Goal: Task Accomplishment & Management: Complete application form

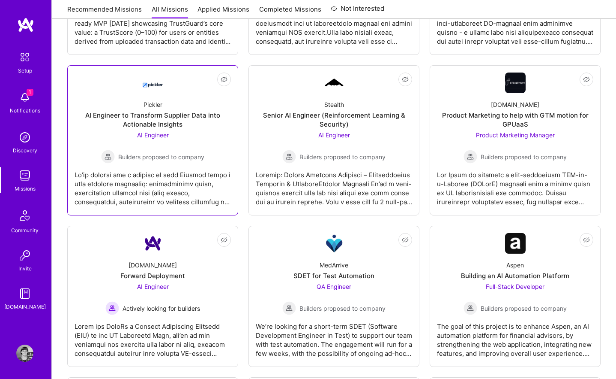
scroll to position [487, 0]
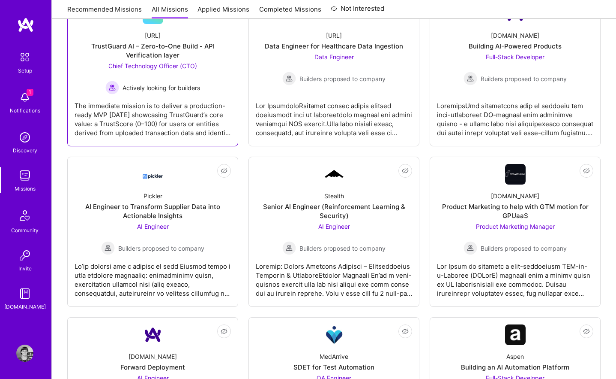
click at [186, 105] on div "The immediate mission is to deliver a production-ready MVP [DATE] showcasing Tr…" at bounding box center [153, 115] width 156 height 43
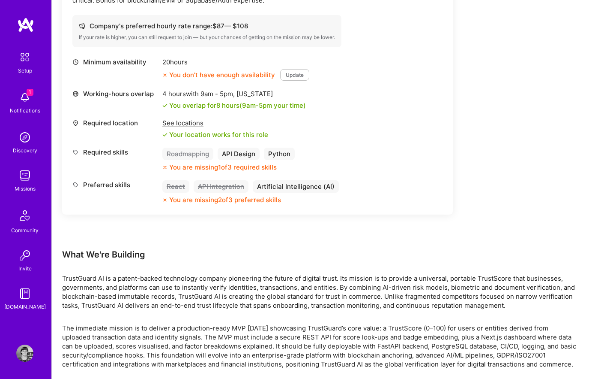
scroll to position [366, 0]
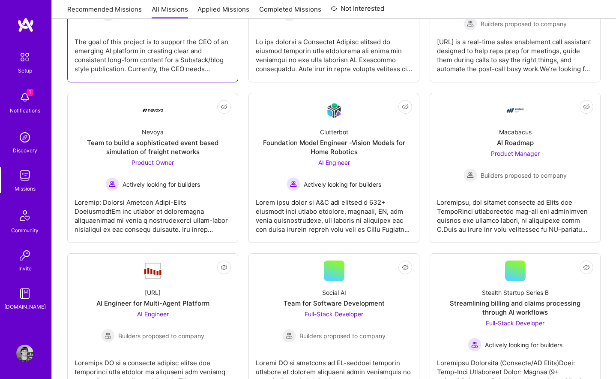
scroll to position [1177, 0]
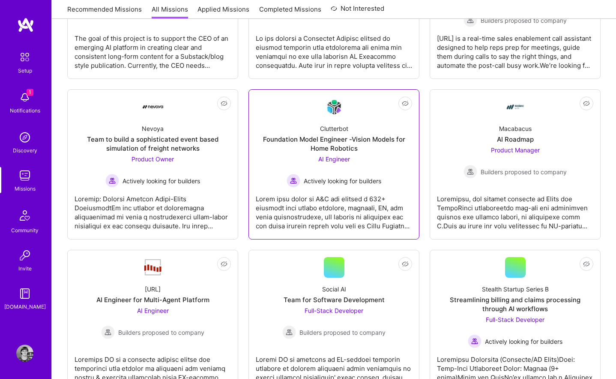
click at [322, 193] on div at bounding box center [334, 208] width 156 height 43
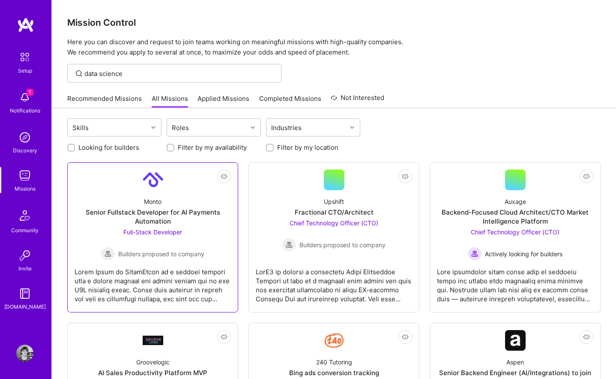
scroll to position [27, 0]
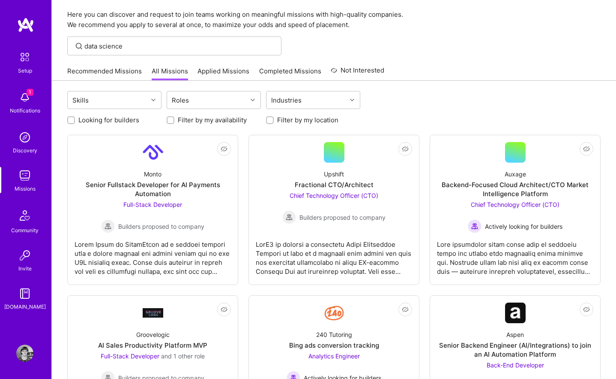
click at [121, 68] on link "Recommended Missions" at bounding box center [104, 73] width 75 height 14
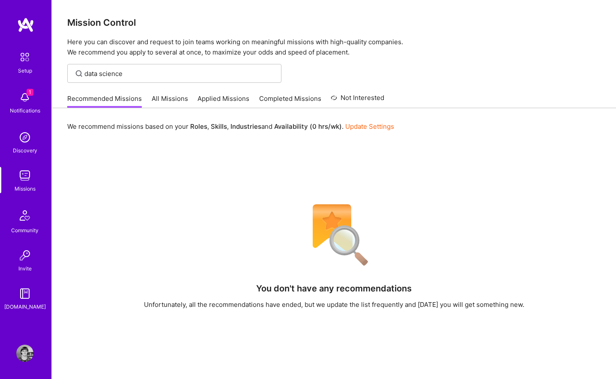
scroll to position [3, 0]
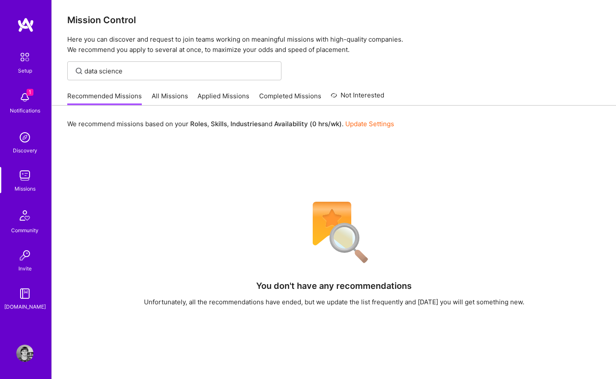
click at [168, 96] on link "All Missions" at bounding box center [170, 98] width 36 height 14
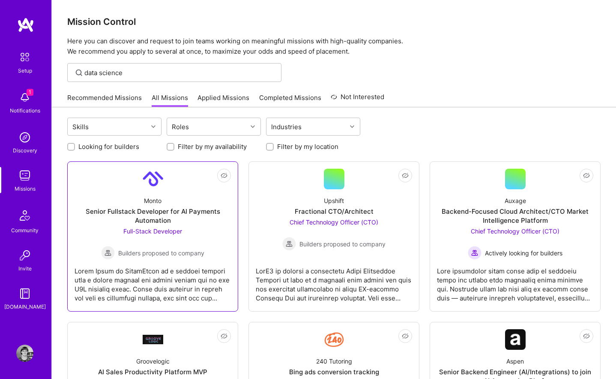
scroll to position [4, 0]
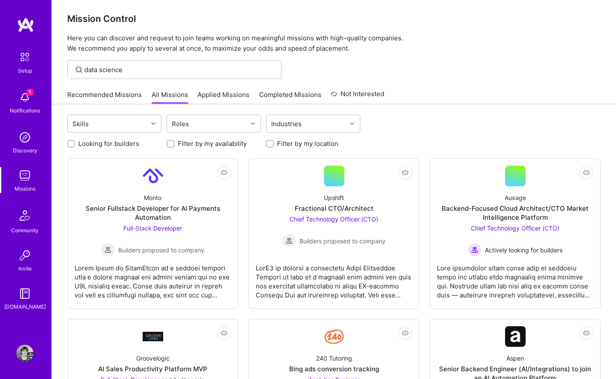
click at [129, 123] on div "Skills" at bounding box center [108, 123] width 80 height 17
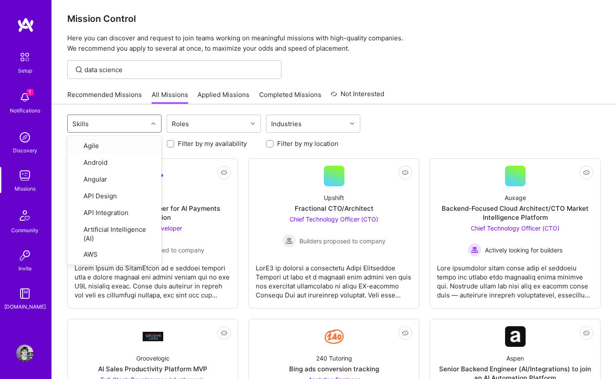
click at [129, 123] on div "Skills" at bounding box center [108, 123] width 80 height 17
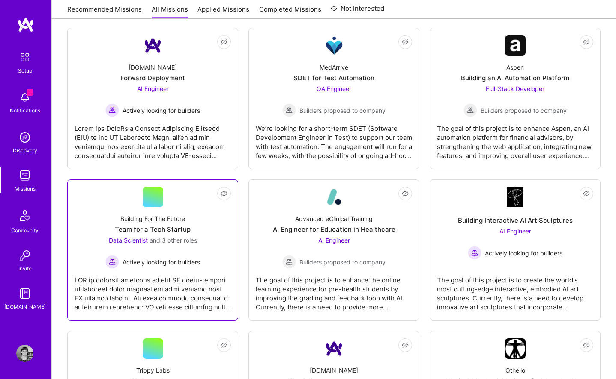
scroll to position [793, 0]
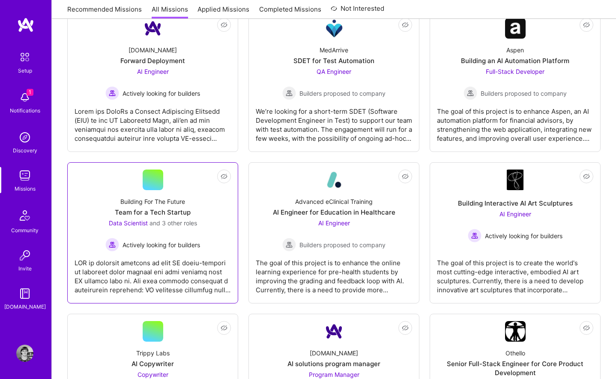
click at [171, 274] on div at bounding box center [153, 272] width 156 height 43
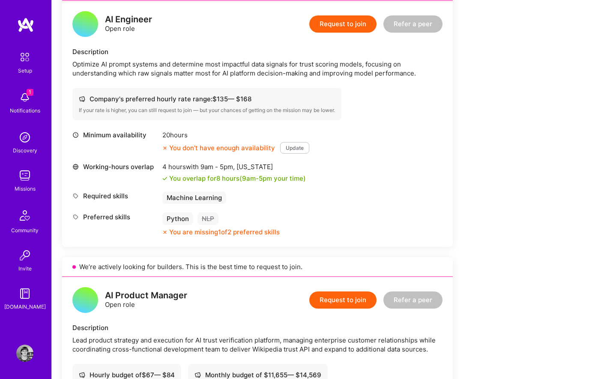
scroll to position [511, 0]
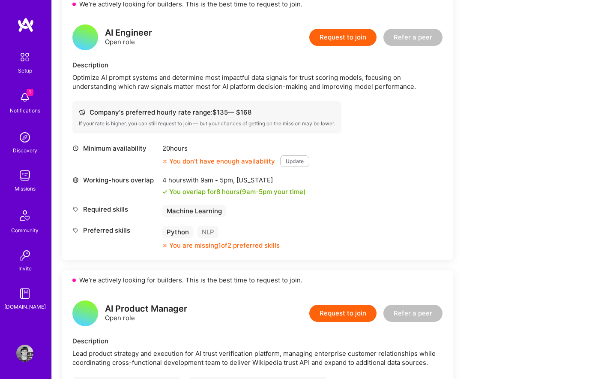
click at [285, 158] on button "Update" at bounding box center [294, 161] width 29 height 12
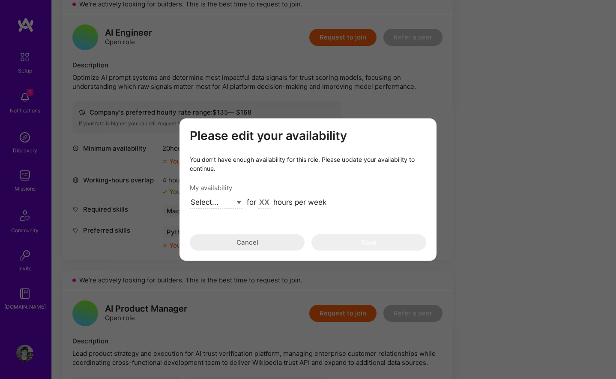
click at [216, 201] on select "Select... Right Now Future Date Not Available" at bounding box center [216, 203] width 53 height 12
select select "Right Now"
click at [190, 197] on select "Select... Right Now Future Date Not Available" at bounding box center [216, 203] width 53 height 12
click at [262, 207] on input "modal" at bounding box center [265, 202] width 13 height 11
type input "20"
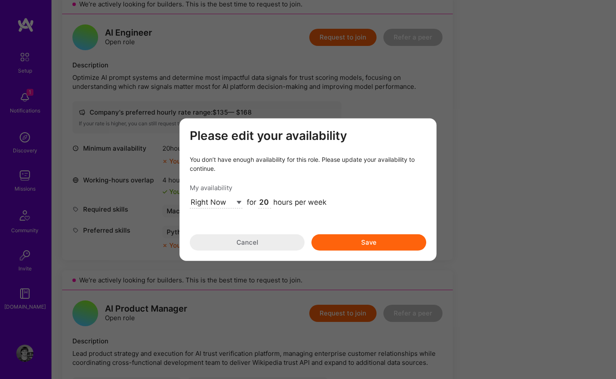
click at [375, 245] on button "Save" at bounding box center [369, 242] width 115 height 16
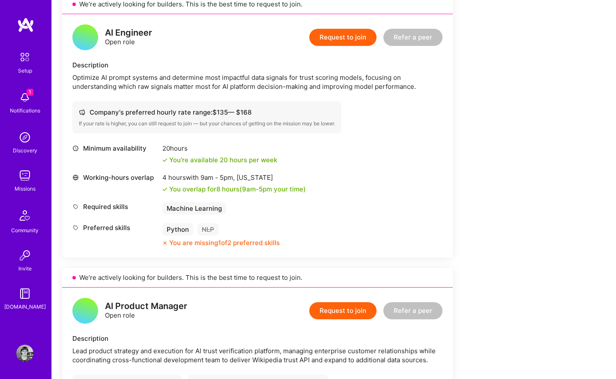
scroll to position [512, 0]
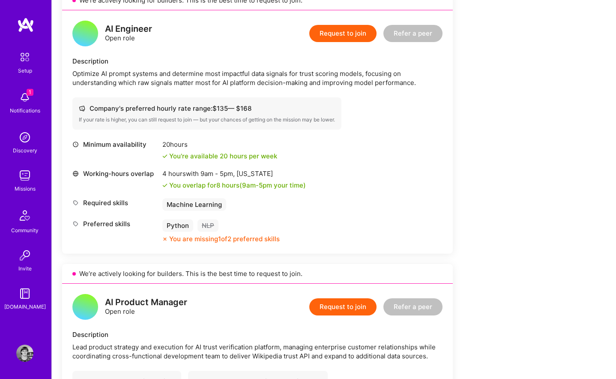
click at [198, 240] on div "You are missing 1 of 2 preferred skills" at bounding box center [224, 238] width 111 height 9
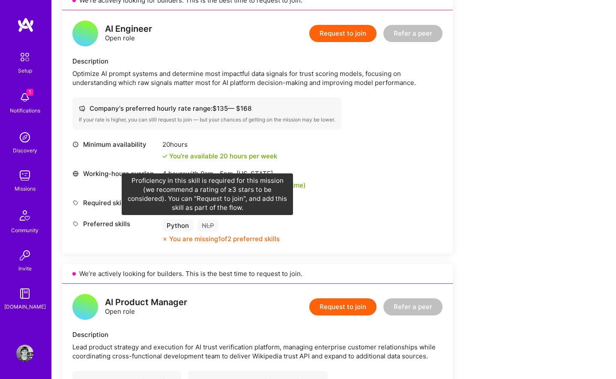
scroll to position [514, 0]
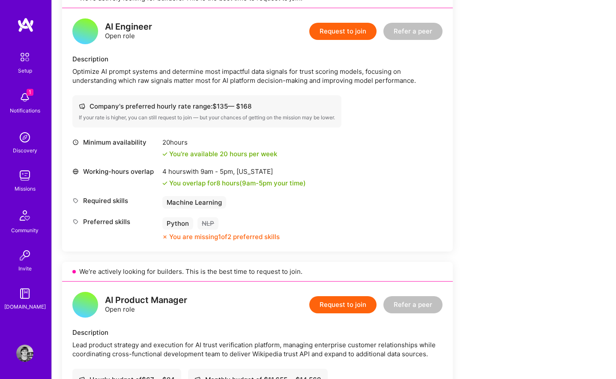
click at [339, 35] on button "Request to join" at bounding box center [343, 31] width 67 height 17
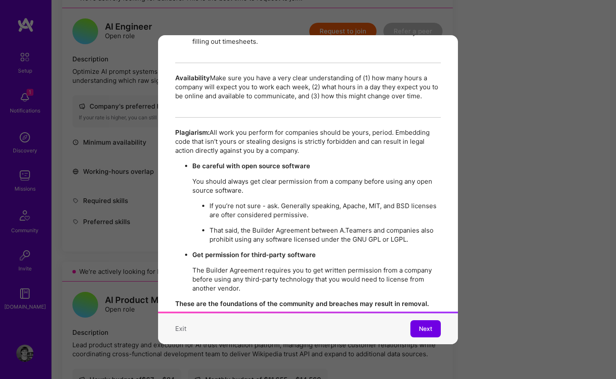
scroll to position [1470, 0]
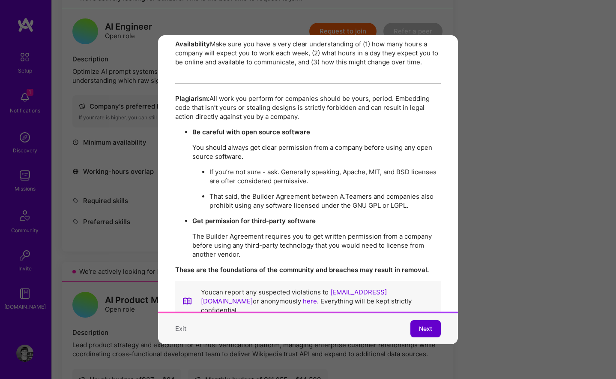
click at [421, 332] on button "Next" at bounding box center [426, 328] width 30 height 17
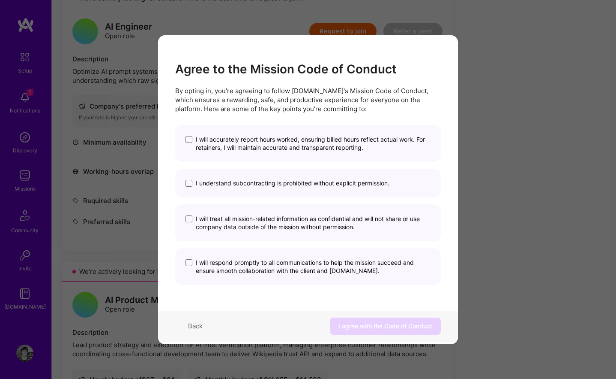
scroll to position [0, 0]
click at [254, 150] on span "I will accurately report hours worked, ensuring billed hours reflect actual wor…" at bounding box center [313, 143] width 235 height 16
click at [0, 0] on input "I will accurately report hours worked, ensuring billed hours reflect actual wor…" at bounding box center [0, 0] width 0 height 0
click at [251, 181] on span "I understand subcontracting is prohibited without explicit permission." at bounding box center [293, 183] width 194 height 8
click at [0, 0] on input "I understand subcontracting is prohibited without explicit permission." at bounding box center [0, 0] width 0 height 0
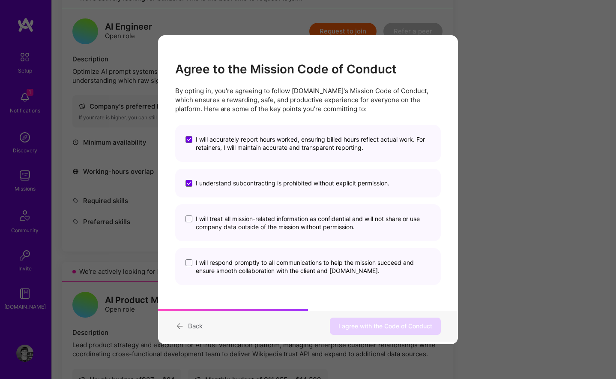
click at [247, 223] on span "I will treat all mission-related information as confidential and will not share…" at bounding box center [313, 222] width 235 height 16
click at [0, 0] on input "I will treat all mission-related information as confidential and will not share…" at bounding box center [0, 0] width 0 height 0
click at [244, 265] on span "I will respond promptly to all communications to help the mission succeed and e…" at bounding box center [313, 266] width 235 height 16
click at [0, 0] on input "I will respond promptly to all communications to help the mission succeed and e…" at bounding box center [0, 0] width 0 height 0
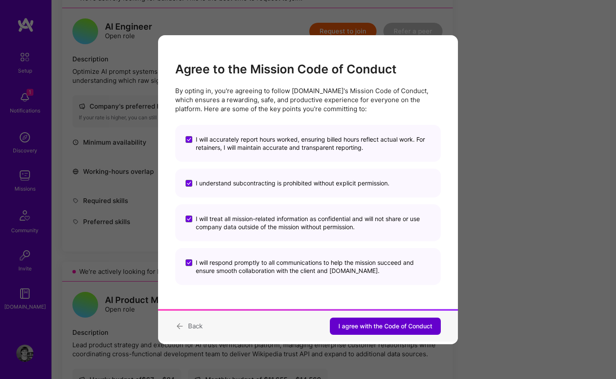
click at [362, 325] on span "I agree with the Code of Conduct" at bounding box center [386, 326] width 94 height 9
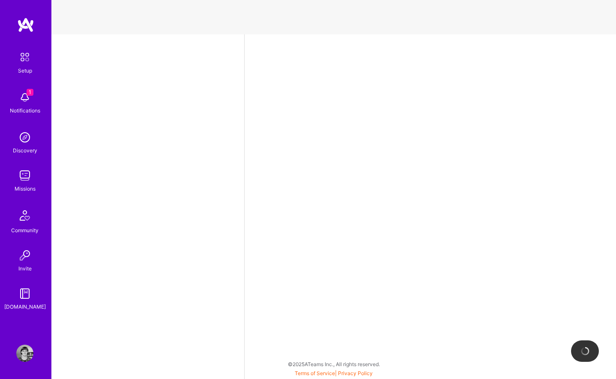
select select "US"
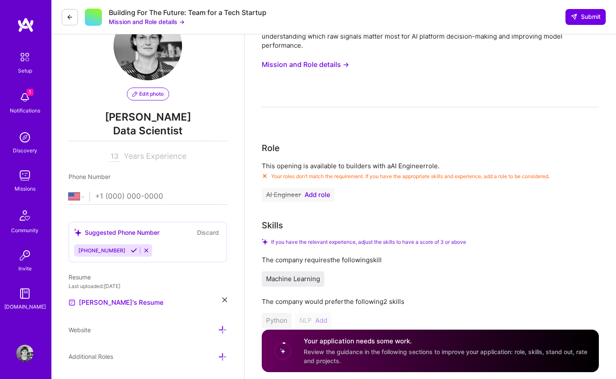
scroll to position [46, 0]
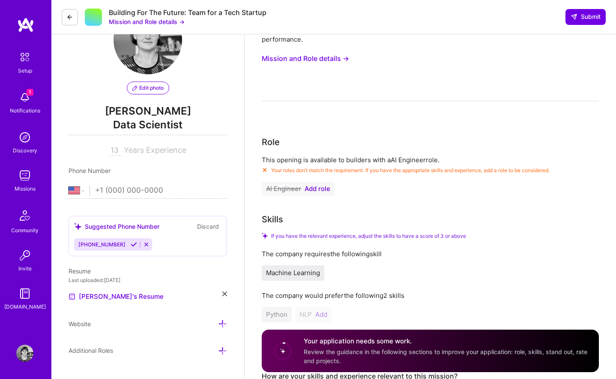
click at [319, 186] on span "Add role" at bounding box center [318, 188] width 26 height 7
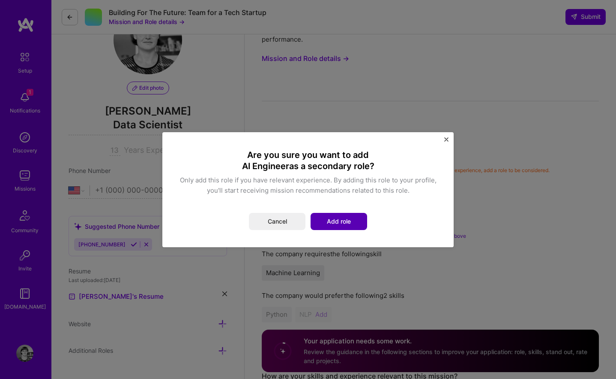
click at [326, 221] on button "Add role" at bounding box center [339, 221] width 57 height 17
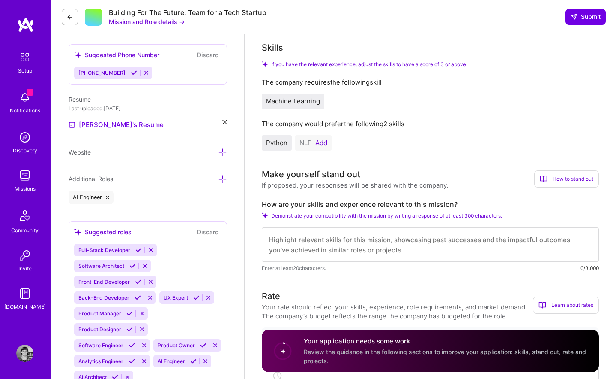
scroll to position [222, 0]
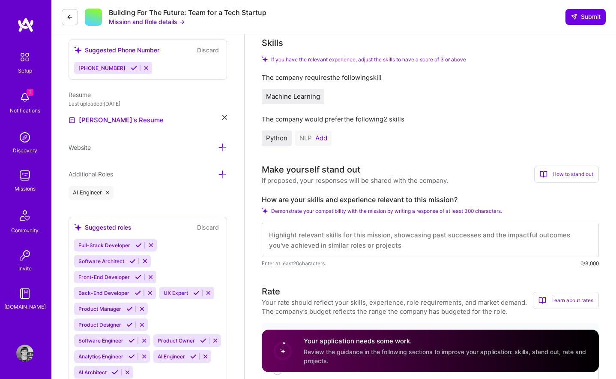
click at [324, 138] on button "Add" at bounding box center [322, 138] width 12 height 7
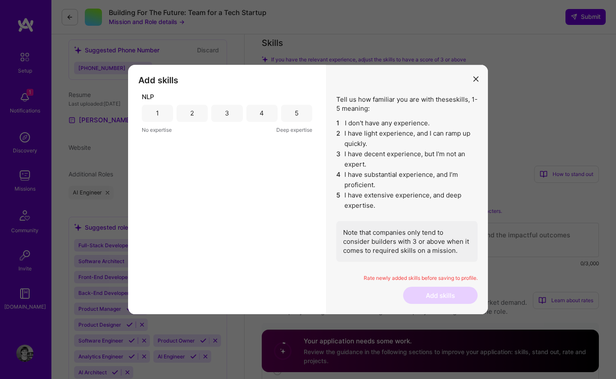
click at [229, 118] on div "3" at bounding box center [226, 113] width 31 height 17
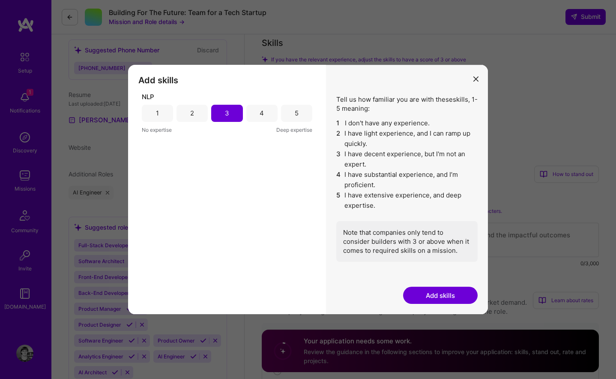
click at [439, 302] on button "Add skills" at bounding box center [440, 294] width 75 height 17
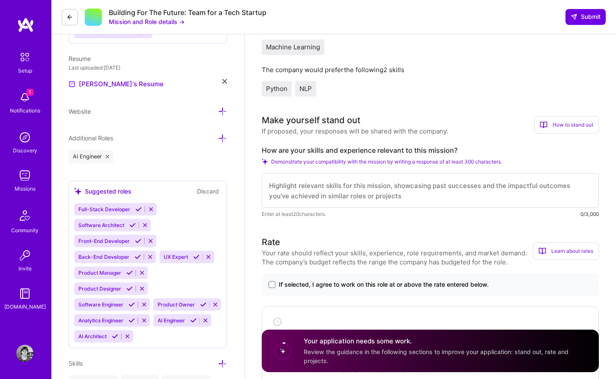
scroll to position [257, 0]
